Goal: Navigation & Orientation: Find specific page/section

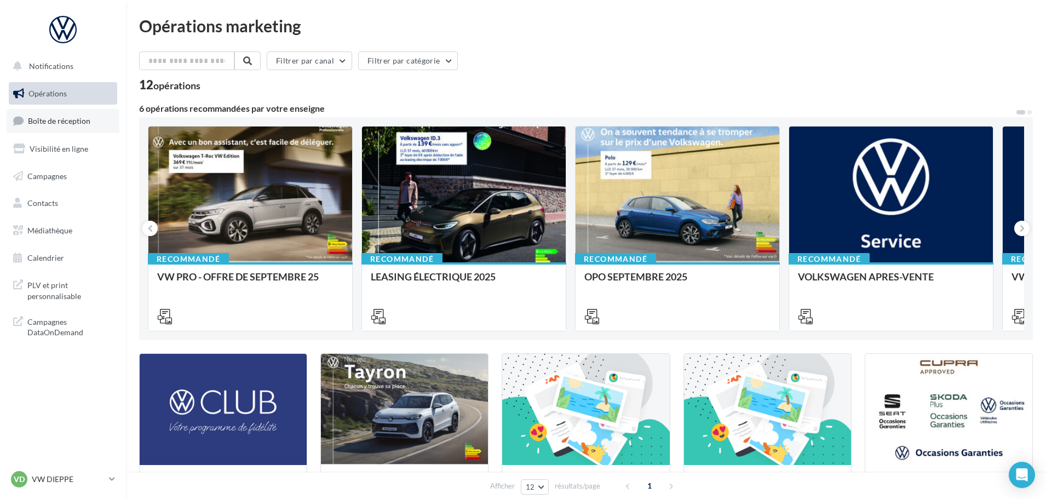
click at [74, 115] on link "Boîte de réception" at bounding box center [63, 121] width 113 height 24
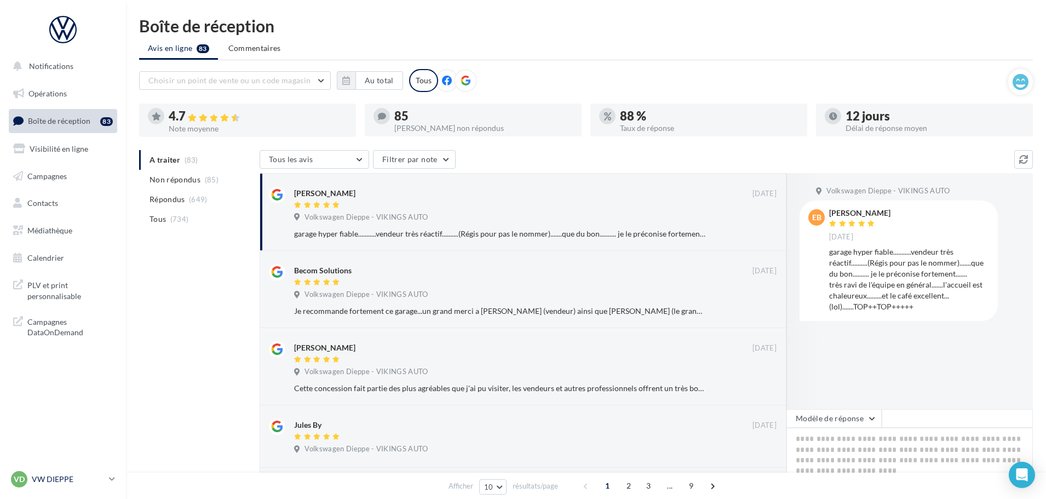
click at [59, 474] on p "VW DIEPPE" at bounding box center [68, 479] width 73 height 11
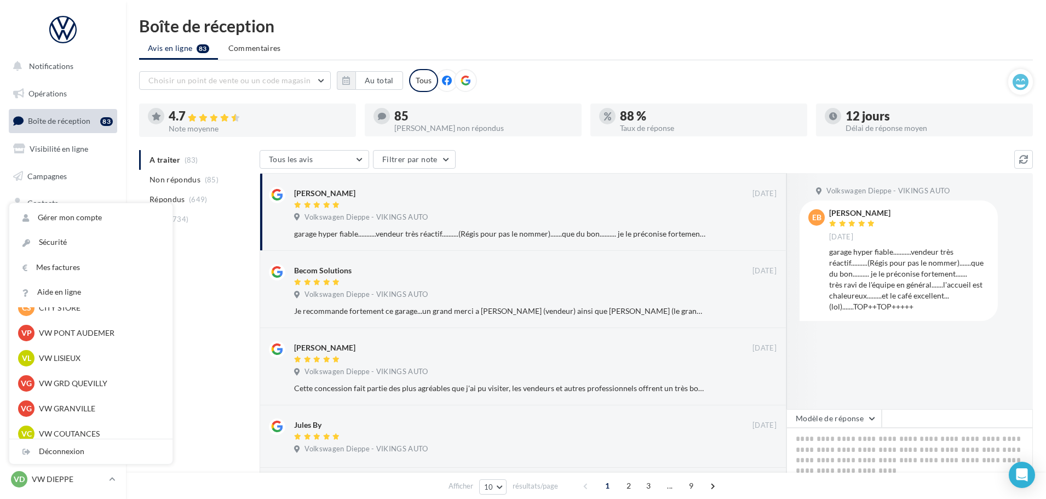
scroll to position [274, 0]
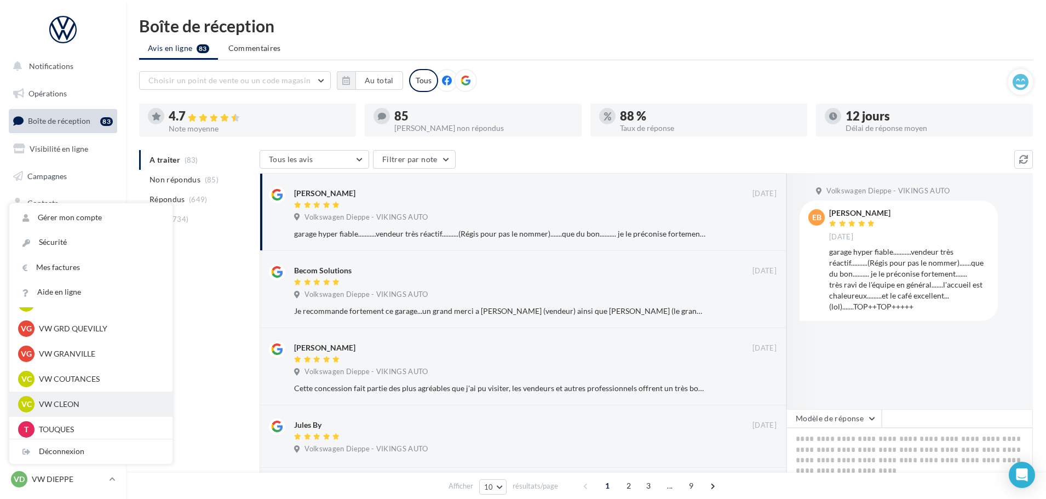
click at [66, 402] on p "VW CLEON" at bounding box center [99, 404] width 120 height 11
